Goal: Information Seeking & Learning: Learn about a topic

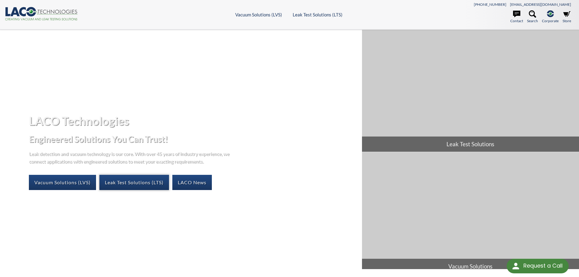
click at [146, 185] on link "Leak Test Solutions (LTS)" at bounding box center [134, 182] width 70 height 15
click at [70, 181] on link "Vacuum Solutions (LVS)" at bounding box center [62, 182] width 67 height 15
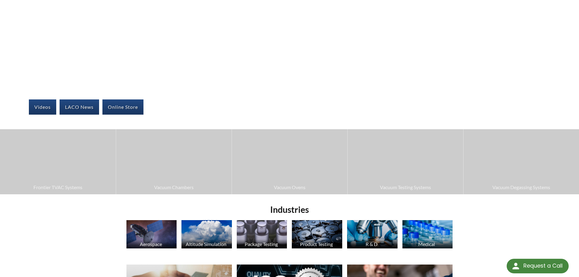
scroll to position [91, 0]
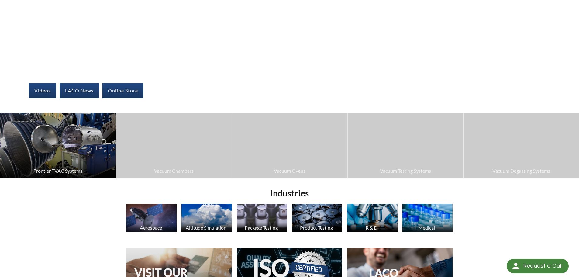
click at [79, 168] on span "Frontier TVAC Systems" at bounding box center [58, 171] width 110 height 8
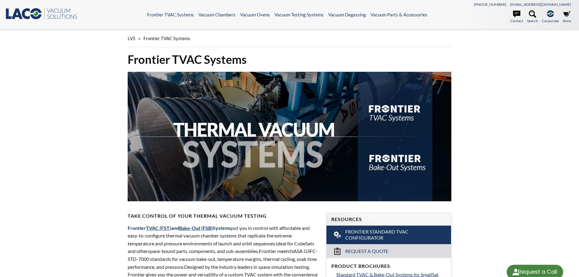
select select "Language Translate Widget"
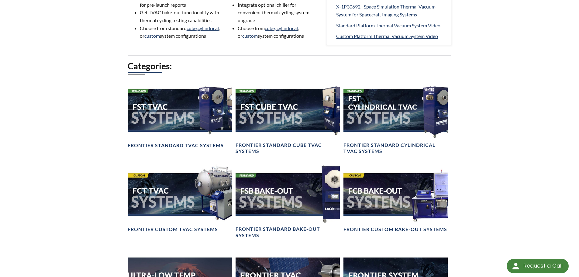
scroll to position [425, 0]
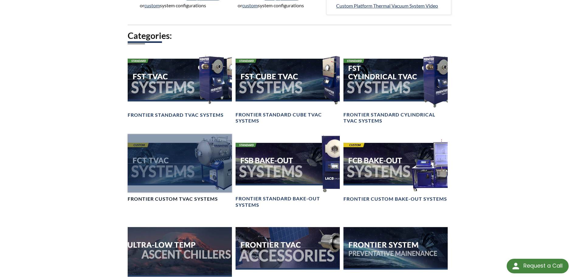
click at [167, 202] on link "Frontier Custom TVAC Systems" at bounding box center [180, 168] width 104 height 68
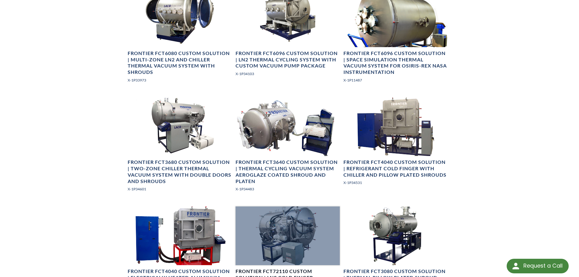
scroll to position [365, 0]
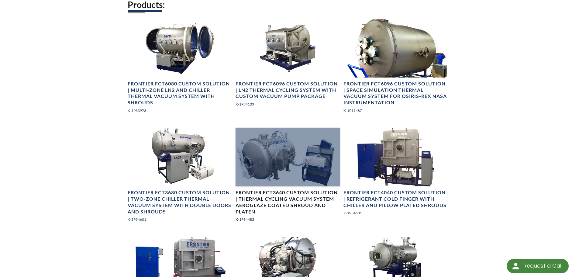
click at [272, 197] on h4 "Frontier FCT3640 Custom Solution | Thermal Cycling Vacuum System Aeroglaze Coat…" at bounding box center [288, 201] width 104 height 25
click at [239, 220] on p "X-1P34483" at bounding box center [288, 219] width 104 height 6
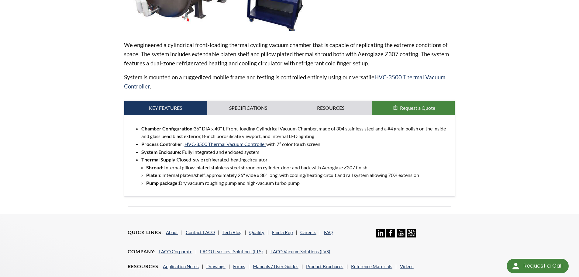
scroll to position [182, 0]
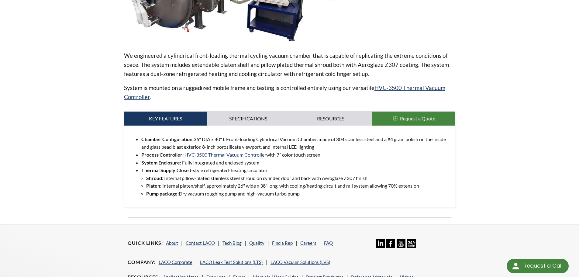
click at [247, 122] on link "Specifications" at bounding box center [248, 119] width 83 height 14
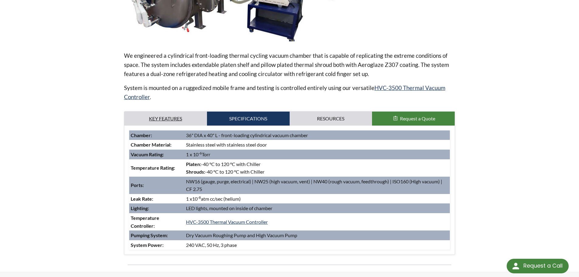
click at [186, 119] on link "Key Features" at bounding box center [165, 119] width 83 height 14
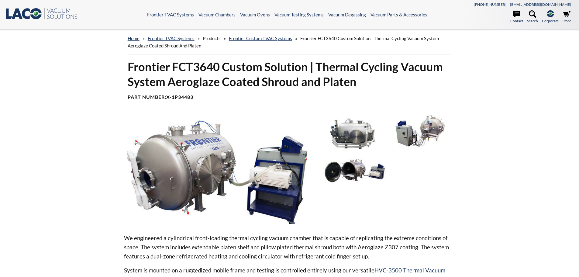
select select "Language Translate Widget"
drag, startPoint x: 169, startPoint y: 97, endPoint x: 216, endPoint y: 96, distance: 47.7
click at [216, 96] on h4 "Part Number: X-1P34483" at bounding box center [290, 97] width 324 height 6
copy b "X-1P34483"
